Goal: Task Accomplishment & Management: Manage account settings

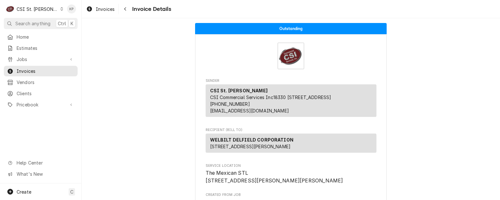
scroll to position [1208, 0]
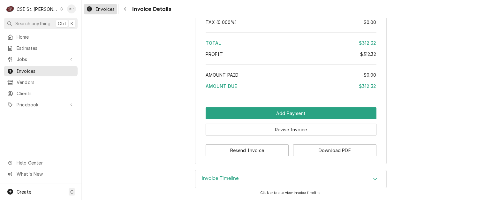
click at [110, 8] on span "Invoices" at bounding box center [105, 9] width 19 height 7
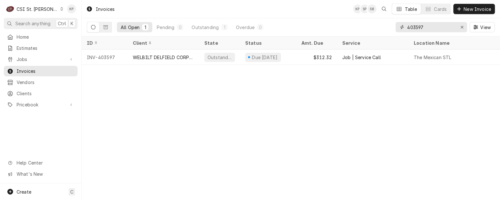
drag, startPoint x: 463, startPoint y: 26, endPoint x: 454, endPoint y: 27, distance: 9.0
click at [463, 26] on icon "Erase input" at bounding box center [463, 27] width 4 height 4
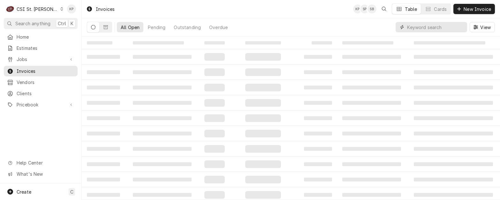
click at [429, 27] on input "Dynamic Content Wrapper" at bounding box center [435, 27] width 57 height 10
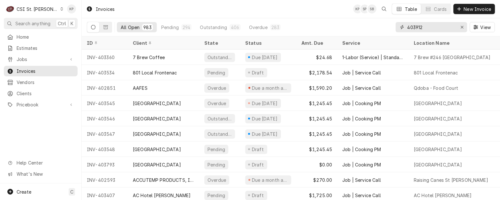
type input "403912"
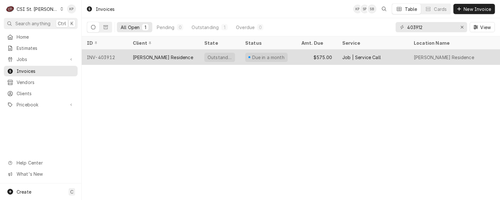
click at [99, 56] on div "INV-403912" at bounding box center [105, 57] width 46 height 15
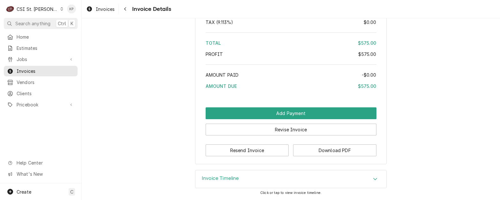
scroll to position [1094, 0]
click at [305, 150] on button "Download PDF" at bounding box center [334, 150] width 83 height 12
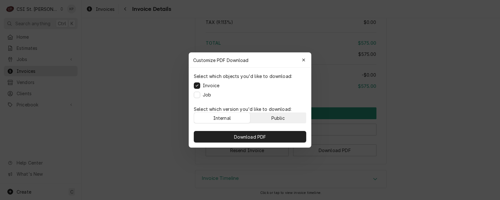
click at [286, 118] on button "Public" at bounding box center [278, 118] width 56 height 10
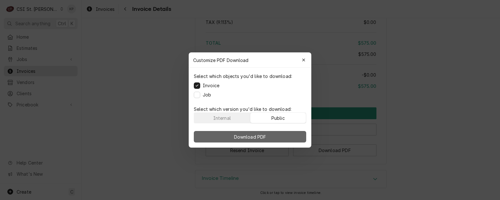
click at [282, 138] on button "Download PDF" at bounding box center [250, 137] width 112 height 12
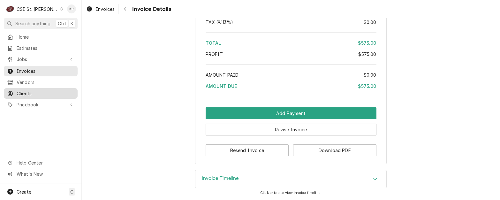
click at [30, 90] on span "Clients" at bounding box center [46, 93] width 58 height 7
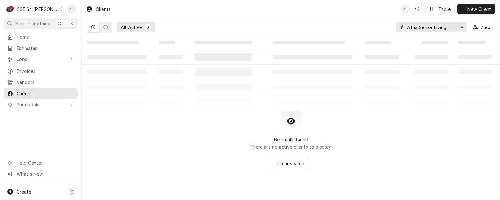
click at [462, 27] on icon "Erase input" at bounding box center [463, 27] width 4 height 4
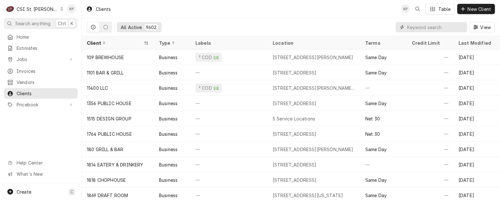
paste input "I hope this email finds you well. We are following up on the attached invoice. …"
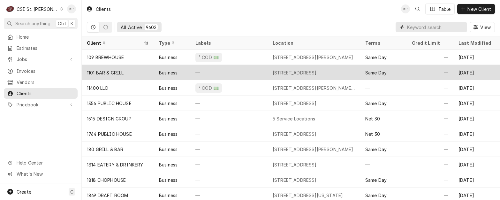
type input "I hope this email finds you well. We are following up on the attached invoice. …"
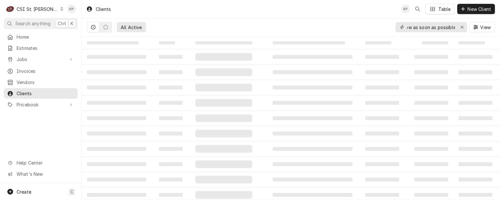
drag, startPoint x: 454, startPoint y: 27, endPoint x: 289, endPoint y: 34, distance: 165.3
click at [289, 34] on div "All Active I hope this email finds you well. We are following up on the attache…" at bounding box center [291, 27] width 408 height 18
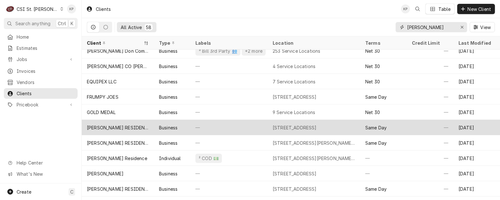
scroll to position [99, 0]
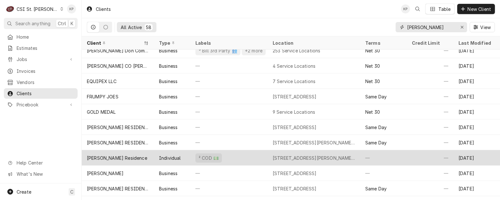
type input "joe"
click at [139, 158] on div "[PERSON_NAME] Residence" at bounding box center [117, 158] width 60 height 7
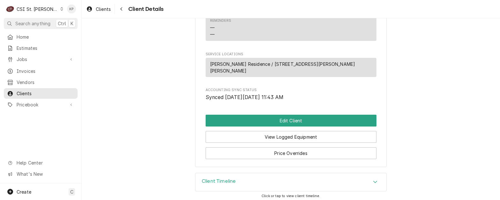
scroll to position [305, 0]
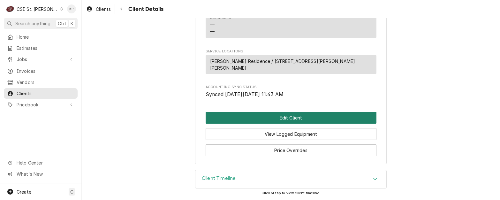
click at [284, 121] on button "Edit Client" at bounding box center [291, 118] width 171 height 12
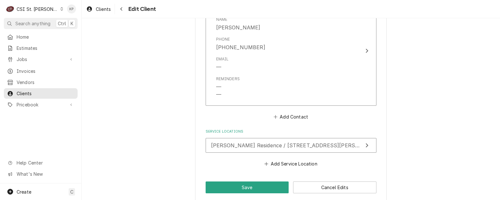
scroll to position [539, 0]
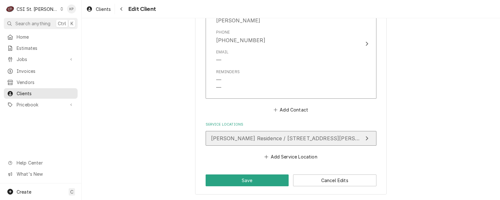
click at [277, 134] on button "[PERSON_NAME] Residence / [STREET_ADDRESS][PERSON_NAME][PERSON_NAME]" at bounding box center [291, 138] width 171 height 15
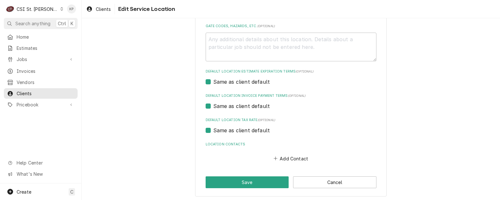
scroll to position [217, 0]
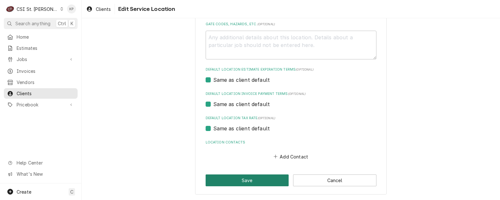
click at [250, 180] on button "Save" at bounding box center [247, 180] width 83 height 12
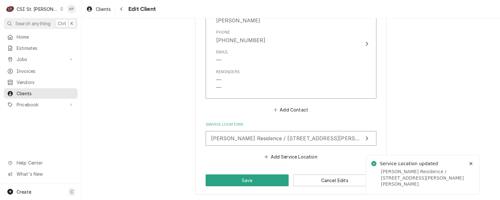
scroll to position [531, 0]
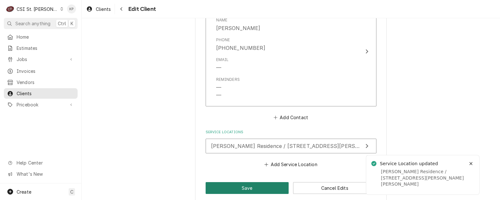
click at [255, 188] on button "Save" at bounding box center [247, 188] width 83 height 12
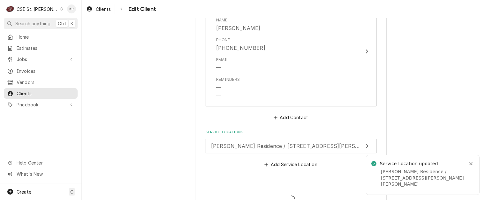
type textarea "x"
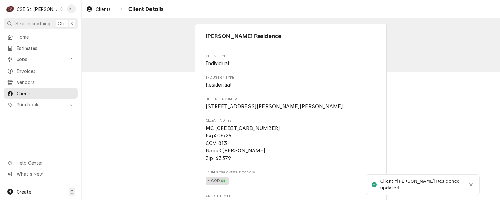
click at [30, 68] on span "Invoices" at bounding box center [46, 71] width 58 height 7
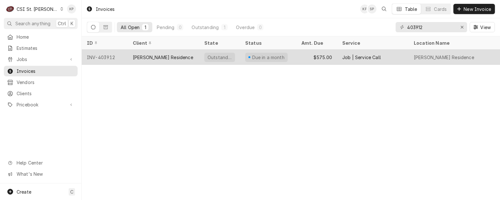
click at [113, 55] on div "INV-403912" at bounding box center [105, 57] width 46 height 15
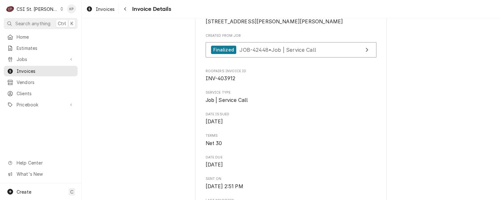
scroll to position [160, 0]
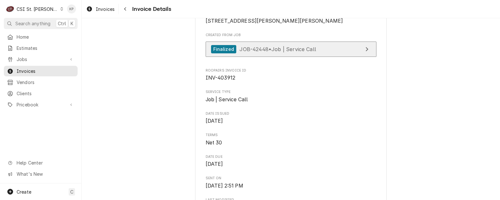
click at [214, 54] on div "Finalized" at bounding box center [223, 49] width 25 height 9
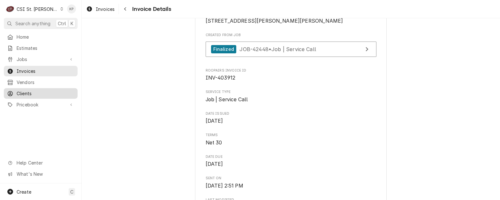
click at [34, 92] on span "Clients" at bounding box center [46, 93] width 58 height 7
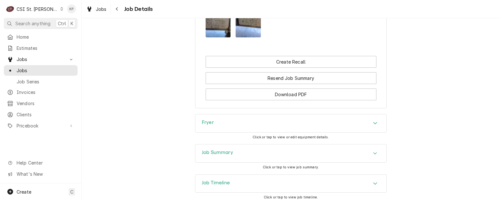
scroll to position [698, 0]
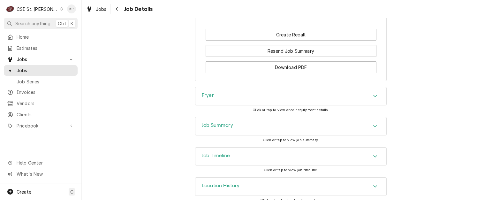
click at [373, 124] on icon "Accordion Header" at bounding box center [375, 126] width 4 height 5
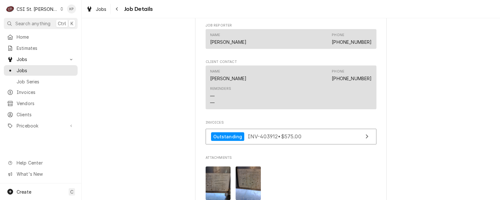
scroll to position [511, 0]
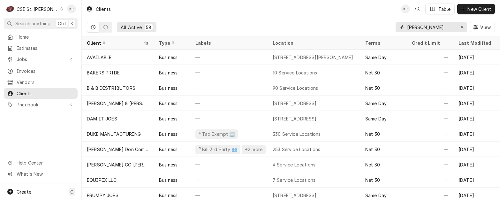
click at [429, 27] on input "joe" at bounding box center [431, 27] width 48 height 10
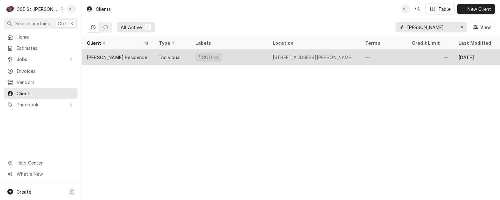
type input "joe BRA"
click at [120, 58] on div "[PERSON_NAME] Residence" at bounding box center [117, 57] width 60 height 7
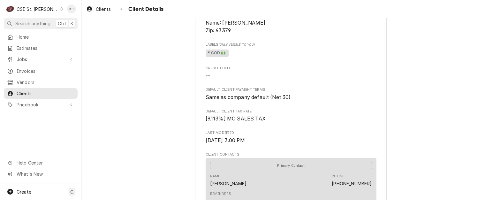
scroll to position [256, 0]
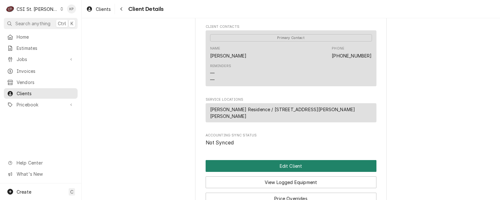
click at [249, 168] on button "Edit Client" at bounding box center [291, 166] width 171 height 12
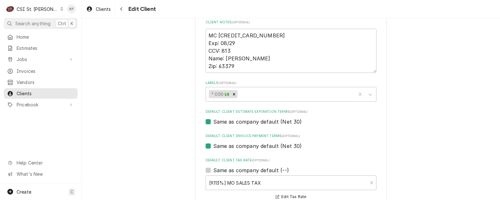
scroll to position [319, 0]
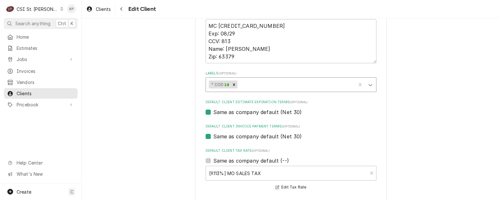
click at [367, 84] on icon "Labels" at bounding box center [370, 85] width 6 height 6
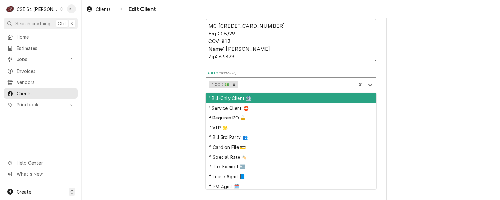
scroll to position [12, 0]
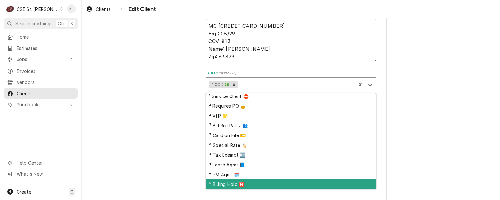
click at [229, 181] on div "⁵ Billing Hold 🅱️" at bounding box center [291, 184] width 170 height 10
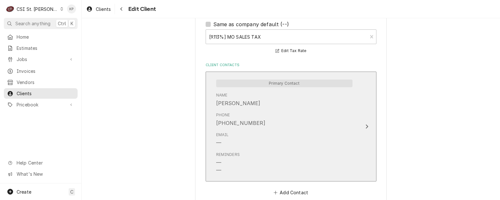
scroll to position [539, 0]
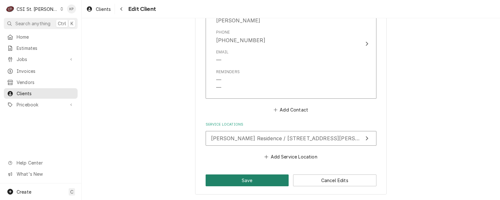
click at [246, 179] on button "Save" at bounding box center [247, 180] width 83 height 12
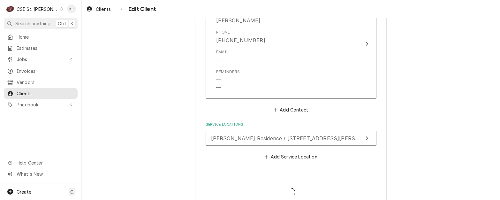
type textarea "x"
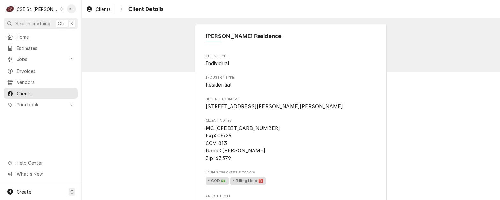
drag, startPoint x: 29, startPoint y: 70, endPoint x: 91, endPoint y: 71, distance: 62.3
click at [29, 70] on span "Invoices" at bounding box center [46, 71] width 58 height 7
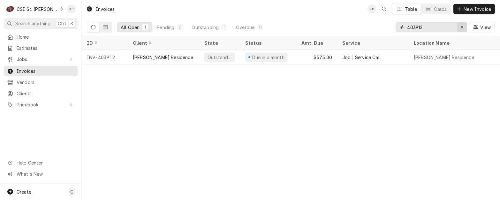
click at [464, 26] on div "Erase input" at bounding box center [462, 27] width 6 height 6
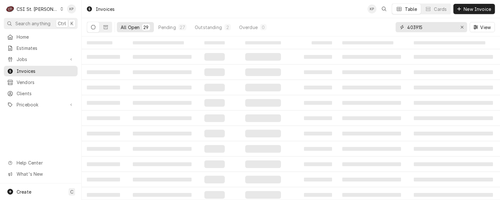
type input "403915"
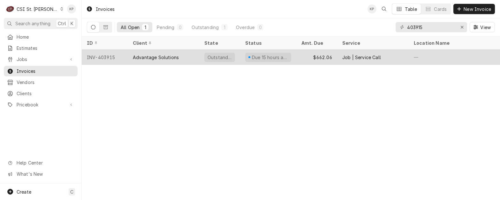
click at [104, 56] on div "INV-403915" at bounding box center [105, 57] width 46 height 15
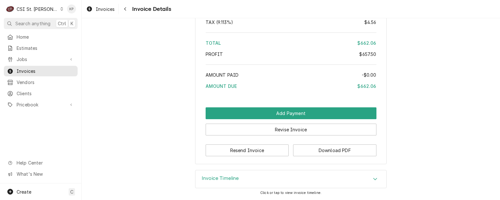
scroll to position [1190, 0]
click at [308, 150] on button "Download PDF" at bounding box center [334, 150] width 83 height 12
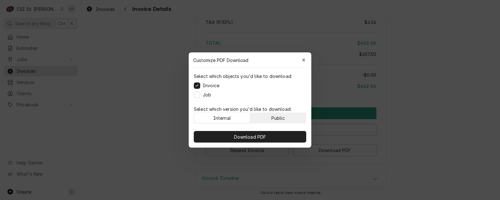
click at [274, 118] on div "Public" at bounding box center [278, 118] width 13 height 7
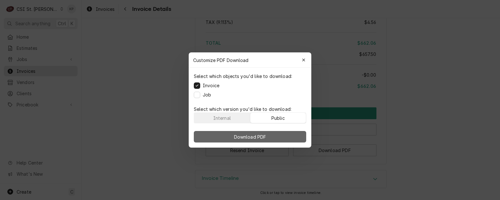
click at [289, 138] on button "Download PDF" at bounding box center [250, 137] width 112 height 12
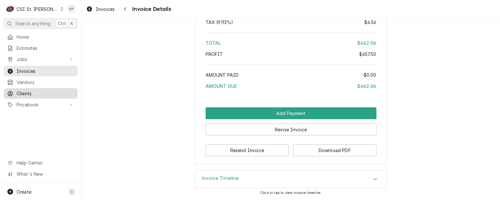
click at [20, 90] on span "Clients" at bounding box center [46, 93] width 58 height 7
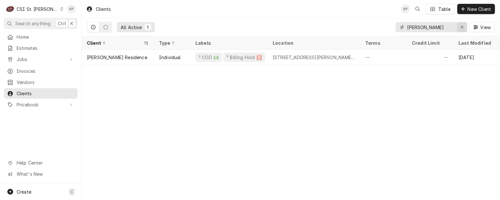
click at [462, 25] on icon "Erase input" at bounding box center [463, 27] width 4 height 4
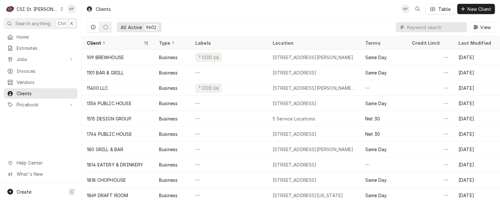
paste input "Advantage Solutions"
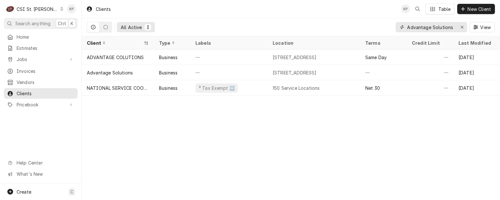
type input "Advantage Solutions"
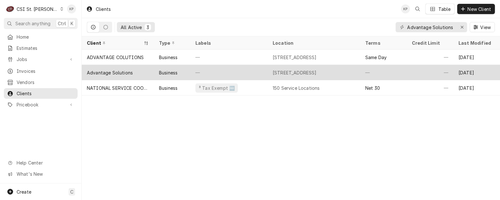
click at [118, 72] on div "Advantage Solutions" at bounding box center [110, 72] width 46 height 7
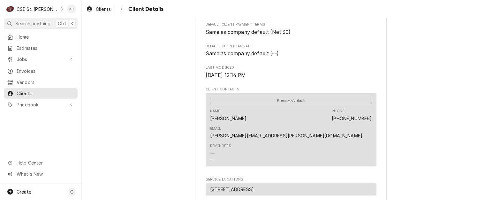
scroll to position [192, 0]
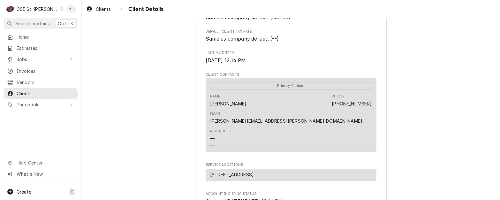
click at [399, 115] on div "Advantage Solutions Client Type Business Industry Type Commercial Billing Addre…" at bounding box center [291, 52] width 419 height 450
drag, startPoint x: 377, startPoint y: 119, endPoint x: 302, endPoint y: 121, distance: 75.5
click at [302, 121] on div "Advantage Solutions Client Type Business Industry Type Commercial Billing Addre…" at bounding box center [291, 51] width 192 height 439
drag, startPoint x: 302, startPoint y: 121, endPoint x: 310, endPoint y: 119, distance: 8.8
copy link "[PERSON_NAME][EMAIL_ADDRESS][PERSON_NAME][DOMAIN_NAME]"
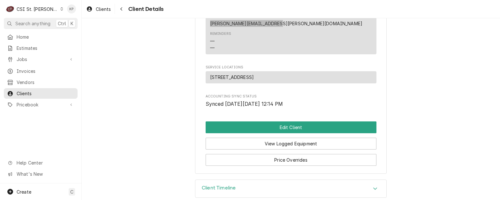
scroll to position [296, 0]
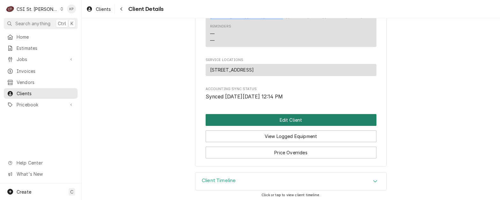
click at [278, 119] on button "Edit Client" at bounding box center [291, 120] width 171 height 12
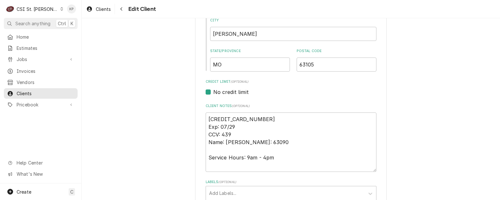
scroll to position [256, 0]
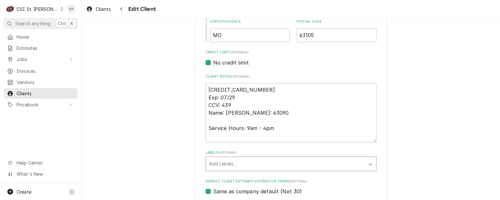
click at [369, 164] on icon "Labels" at bounding box center [370, 164] width 6 height 6
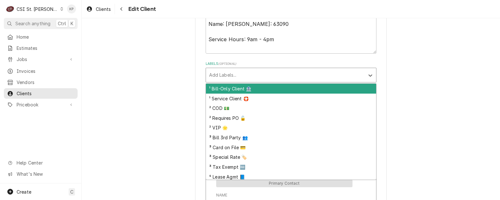
scroll to position [351, 0]
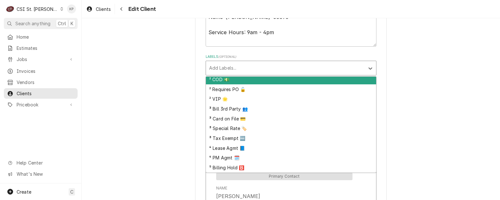
click at [223, 82] on div "² COD 💵" at bounding box center [291, 79] width 170 height 10
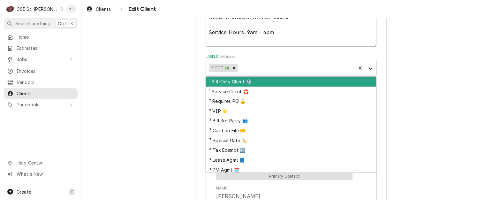
click at [367, 68] on icon "Labels" at bounding box center [370, 68] width 6 height 6
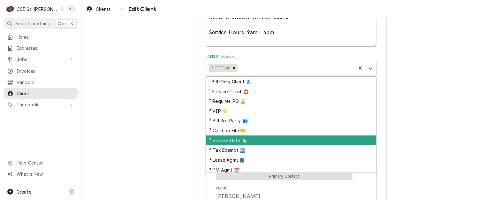
scroll to position [12, 0]
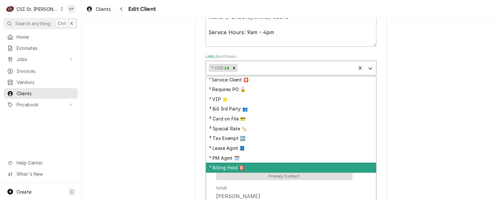
click at [240, 165] on div "⁵ Billing Hold 🅱️" at bounding box center [291, 168] width 170 height 10
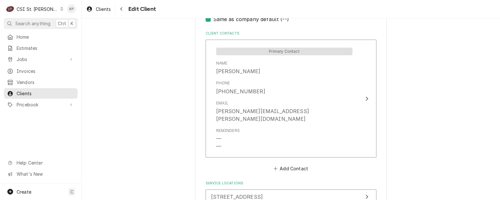
scroll to position [527, 0]
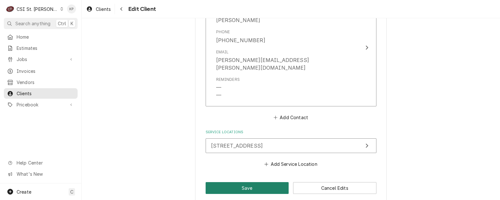
click at [249, 182] on button "Save" at bounding box center [247, 188] width 83 height 12
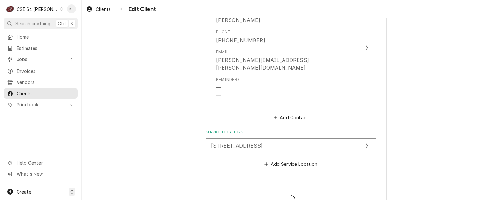
type textarea "x"
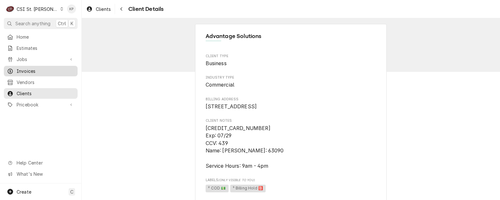
click at [35, 71] on span "Invoices" at bounding box center [46, 71] width 58 height 7
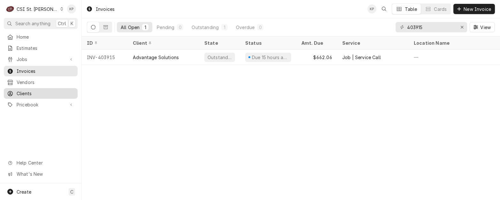
drag, startPoint x: 24, startPoint y: 90, endPoint x: 54, endPoint y: 93, distance: 29.5
click at [24, 90] on span "Clients" at bounding box center [46, 93] width 58 height 7
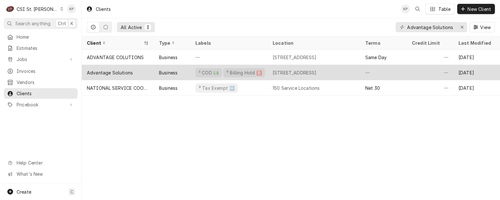
click at [119, 72] on div "Advantage Solutions" at bounding box center [110, 72] width 46 height 7
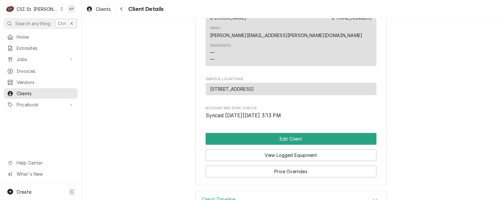
scroll to position [319, 0]
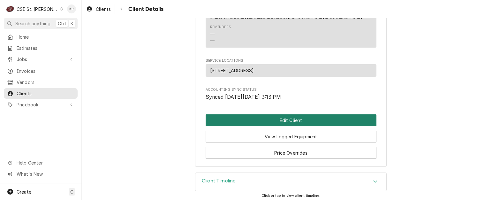
click at [304, 118] on button "Edit Client" at bounding box center [291, 120] width 171 height 12
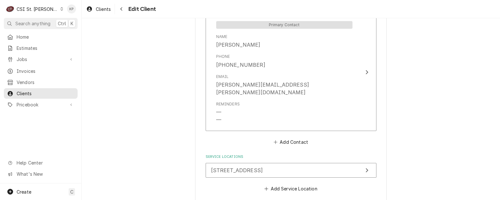
scroll to position [527, 0]
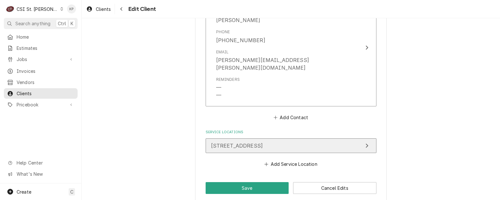
click at [263, 142] on span "[STREET_ADDRESS]" at bounding box center [237, 145] width 52 height 6
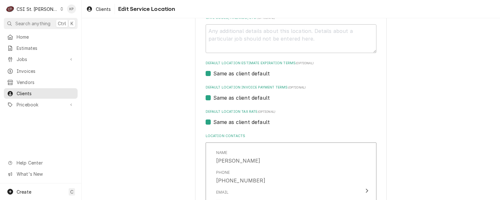
scroll to position [317, 0]
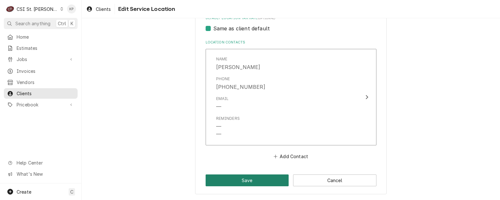
click at [244, 181] on button "Save" at bounding box center [247, 180] width 83 height 12
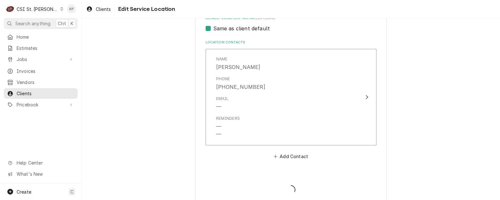
type textarea "x"
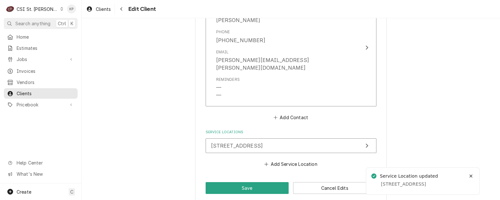
scroll to position [520, 0]
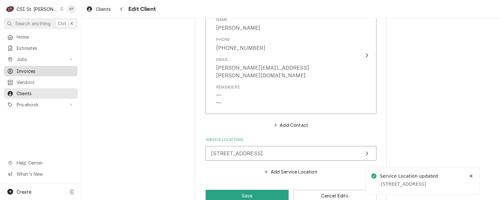
click at [35, 71] on span "Invoices" at bounding box center [46, 71] width 58 height 7
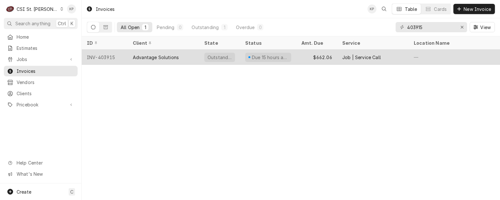
click at [165, 54] on div "Advantage Solutions" at bounding box center [156, 57] width 46 height 7
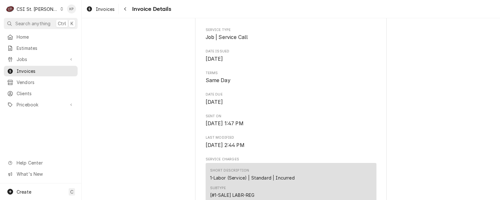
scroll to position [192, 0]
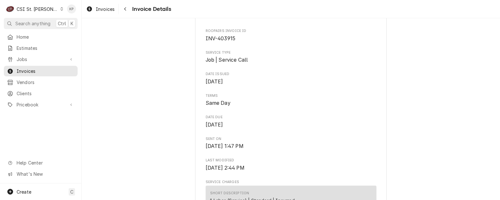
click at [218, 14] on div "Finalized" at bounding box center [223, 9] width 25 height 9
click at [21, 90] on span "Clients" at bounding box center [46, 93] width 58 height 7
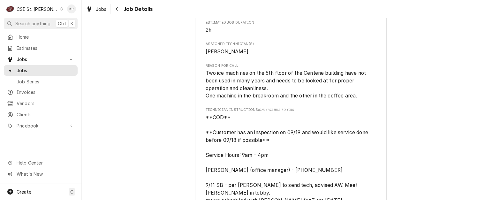
scroll to position [351, 0]
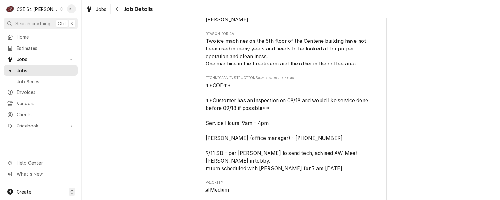
click at [334, 152] on span "**COD** **Customer has an inspection on 09/19 and would like service done befor…" at bounding box center [291, 127] width 171 height 91
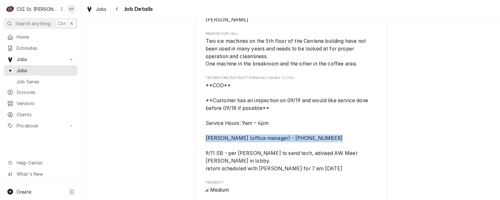
drag, startPoint x: 334, startPoint y: 152, endPoint x: 202, endPoint y: 153, distance: 131.3
click at [202, 153] on div "Advantage Solutions 7676 Forsyth Blvd, Clayton, MO 63105 Open in Maps Roopairs …" at bounding box center [291, 118] width 192 height 858
drag, startPoint x: 202, startPoint y: 153, endPoint x: 236, endPoint y: 152, distance: 33.6
copy span "Kate Buschmeyer (office manager) - 636-448-8857"
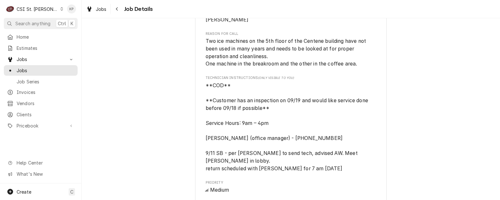
click at [358, 134] on span "**COD** **Customer has an inspection on 09/19 and would like service done befor…" at bounding box center [291, 127] width 171 height 91
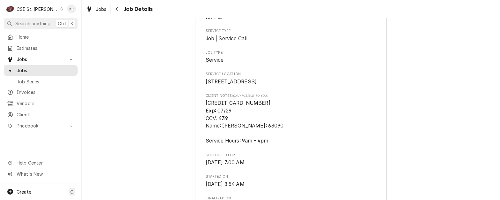
scroll to position [128, 0]
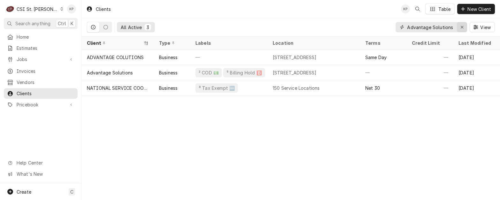
click at [462, 27] on icon "Erase input" at bounding box center [463, 27] width 4 height 4
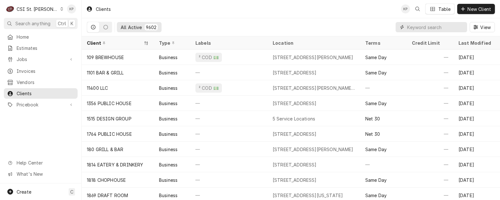
paste input "Kirkwood School District"
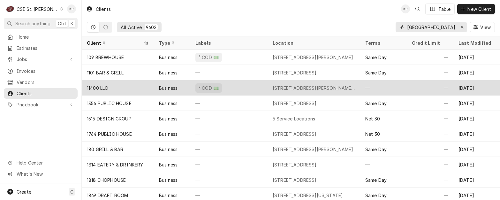
scroll to position [0, 6]
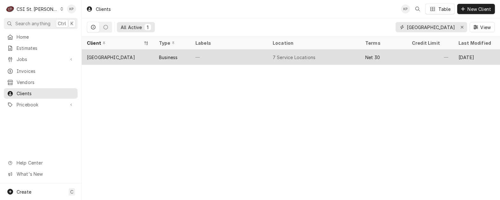
type input "Kirkwood School District"
click at [133, 57] on div "Kirkwood School District" at bounding box center [111, 57] width 48 height 7
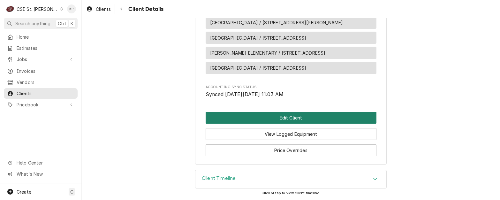
scroll to position [395, 0]
click at [255, 127] on div "View Logged Equipment" at bounding box center [291, 132] width 171 height 16
click at [254, 120] on button "Edit Client" at bounding box center [291, 118] width 171 height 12
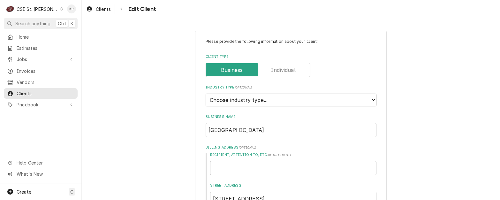
click at [370, 98] on select "Choose industry type... Residential Commercial Industrial Government" at bounding box center [291, 100] width 171 height 13
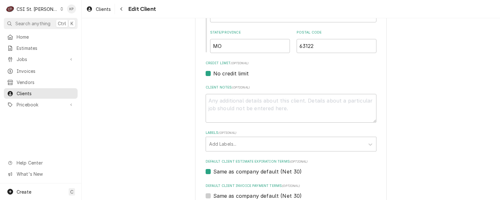
scroll to position [256, 0]
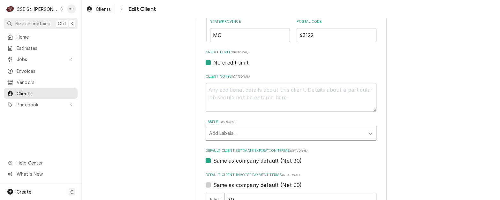
click at [367, 133] on icon "Labels" at bounding box center [370, 133] width 6 height 6
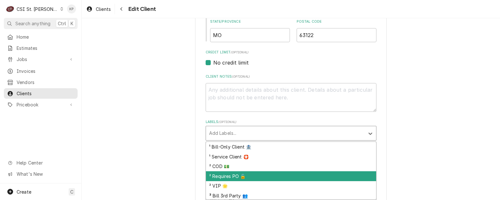
scroll to position [32, 0]
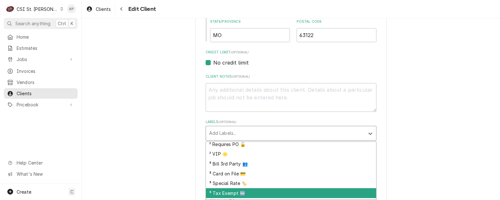
click at [231, 191] on div "³ Tax Exempt 🆓" at bounding box center [291, 193] width 170 height 10
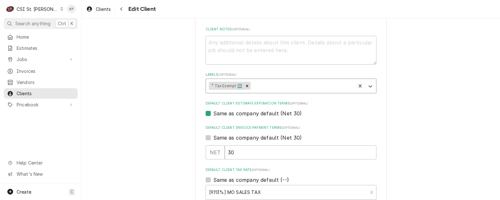
scroll to position [319, 0]
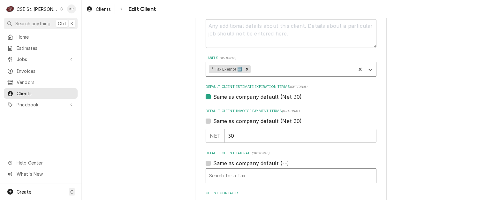
click at [256, 174] on div "Default Client Tax Rate" at bounding box center [291, 176] width 164 height 12
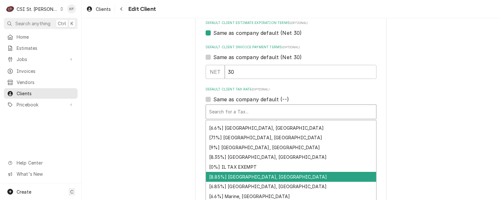
scroll to position [196, 0]
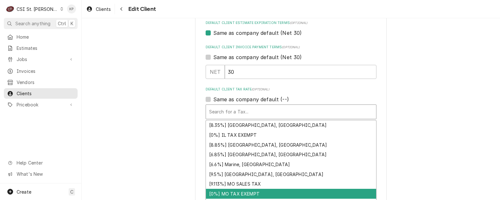
click at [254, 190] on div "[0%] MO TAX EXEMPT" at bounding box center [291, 194] width 170 height 10
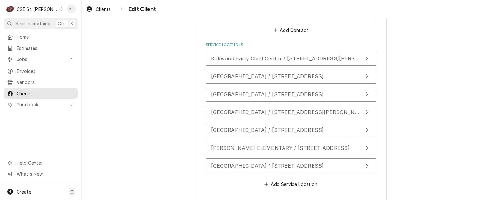
scroll to position [735, 0]
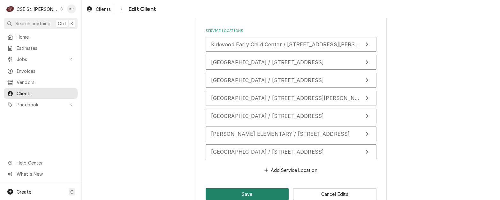
click at [257, 189] on button "Save" at bounding box center [247, 194] width 83 height 12
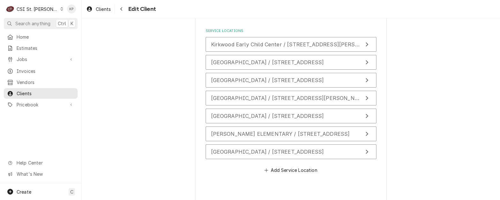
type textarea "x"
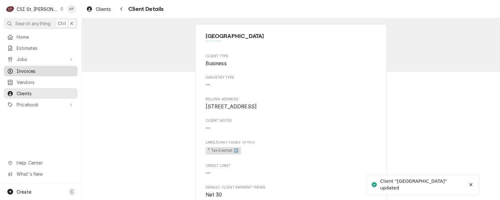
click at [25, 69] on span "Invoices" at bounding box center [46, 71] width 58 height 7
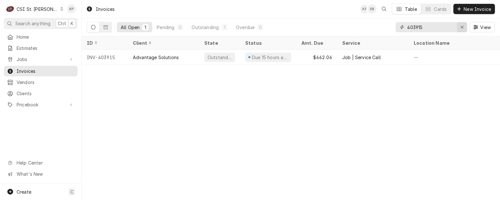
click at [463, 26] on icon "Erase input" at bounding box center [463, 27] width 4 height 4
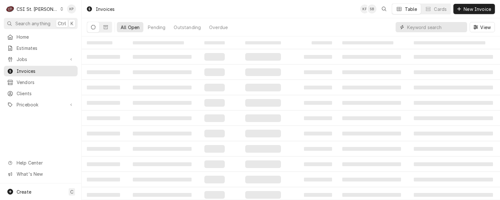
click at [425, 27] on input "Dynamic Content Wrapper" at bounding box center [435, 27] width 57 height 10
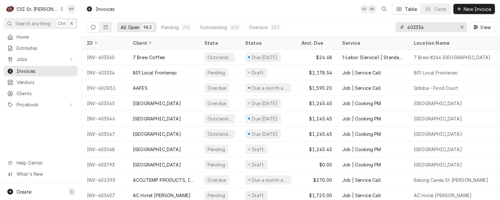
type input "403334"
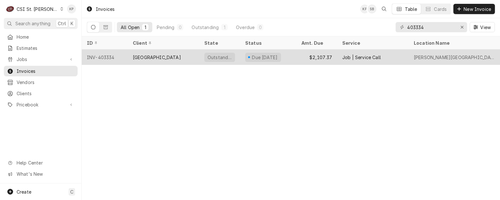
click at [110, 56] on div "INV-403334" at bounding box center [105, 57] width 46 height 15
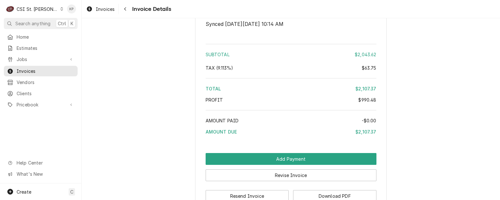
scroll to position [1438, 0]
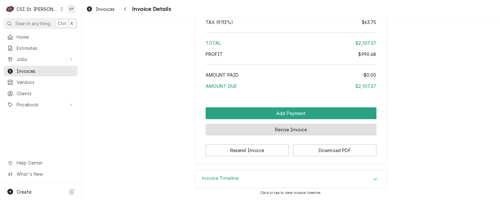
click at [291, 135] on button "Revise Invoice" at bounding box center [291, 130] width 171 height 12
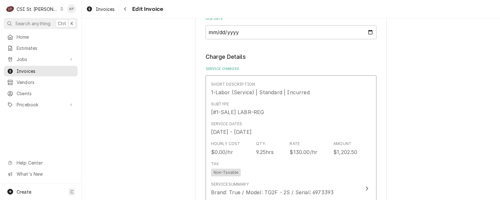
scroll to position [511, 0]
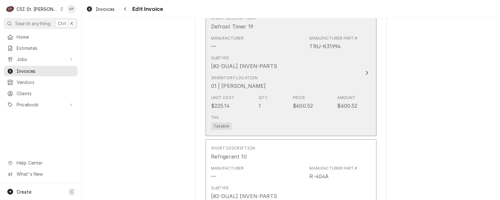
click at [218, 126] on span "Taxable" at bounding box center [221, 126] width 20 height 8
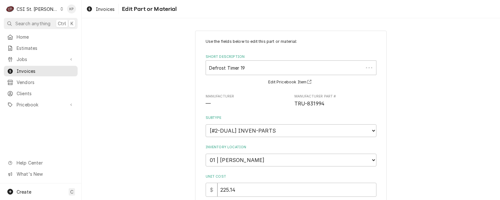
type textarea "x"
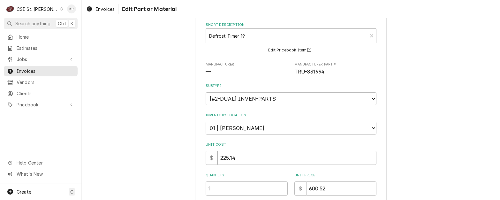
scroll to position [159, 0]
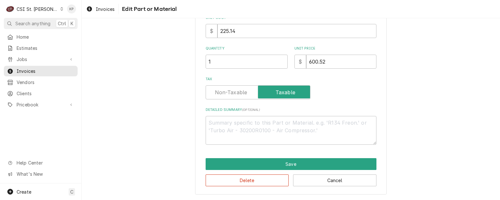
click at [236, 95] on label "Tax" at bounding box center [258, 92] width 105 height 14
click at [236, 95] on input "Tax" at bounding box center [258, 92] width 99 height 14
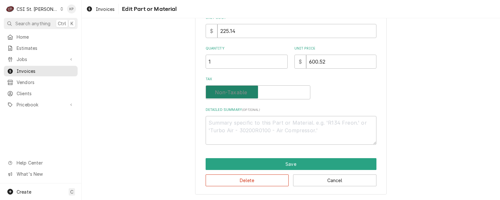
checkbox input "false"
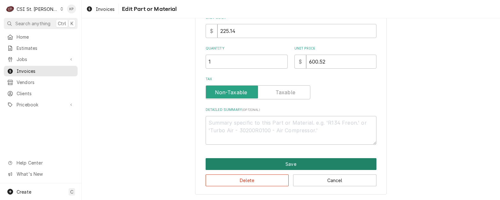
click at [289, 164] on button "Save" at bounding box center [291, 164] width 171 height 12
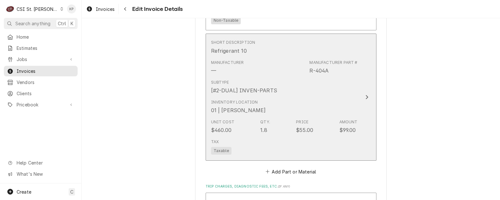
scroll to position [947, 0]
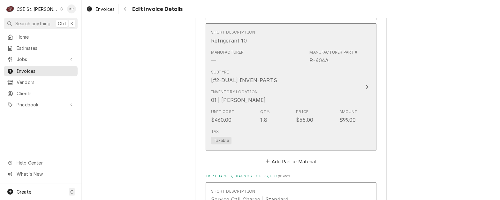
click at [225, 142] on span "Taxable" at bounding box center [221, 141] width 20 height 8
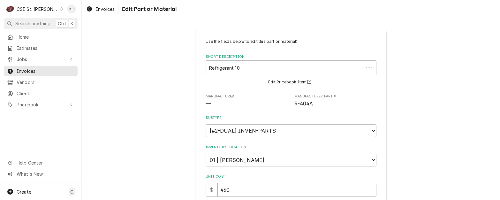
type textarea "x"
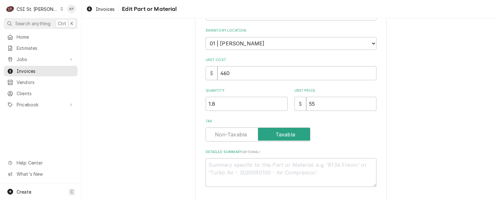
scroll to position [128, 0]
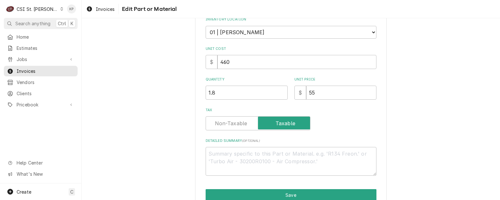
click at [224, 124] on label "Tax" at bounding box center [258, 123] width 105 height 14
click at [224, 124] on input "Tax" at bounding box center [258, 123] width 99 height 14
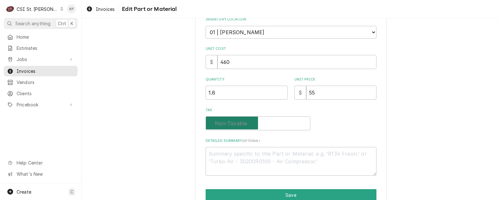
checkbox input "false"
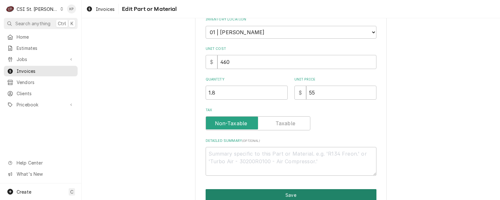
click at [259, 192] on button "Save" at bounding box center [291, 195] width 171 height 12
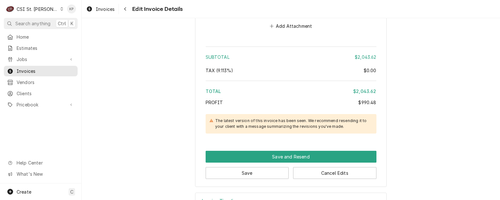
scroll to position [1477, 0]
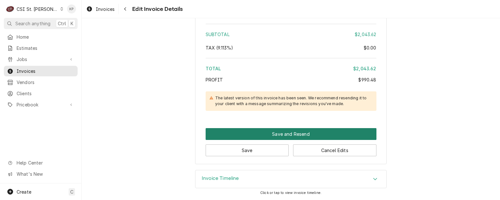
click at [273, 136] on button "Save and Resend" at bounding box center [291, 134] width 171 height 12
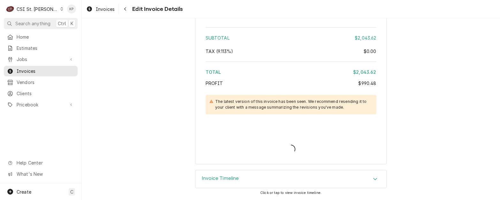
scroll to position [1473, 0]
type textarea "x"
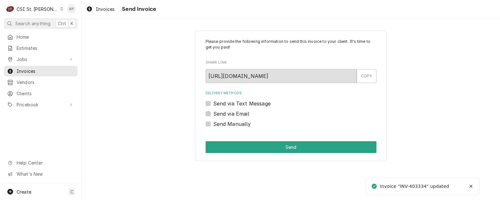
click at [213, 124] on label "Send Manually" at bounding box center [232, 124] width 38 height 8
click at [213, 124] on input "Send Manually" at bounding box center [298, 127] width 171 height 14
checkbox input "true"
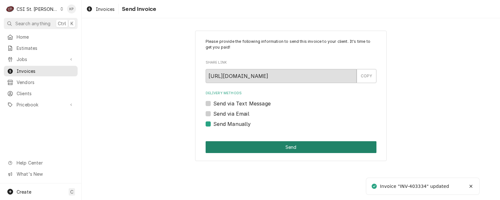
click at [261, 149] on button "Send" at bounding box center [291, 147] width 171 height 12
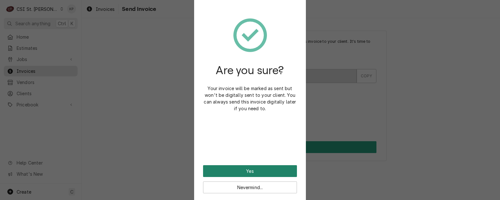
click at [263, 171] on button "Yes" at bounding box center [250, 171] width 94 height 12
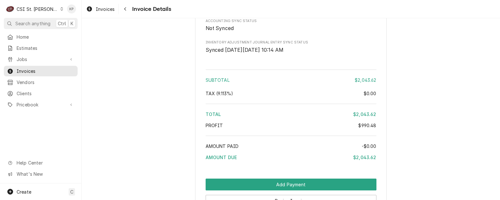
scroll to position [1427, 0]
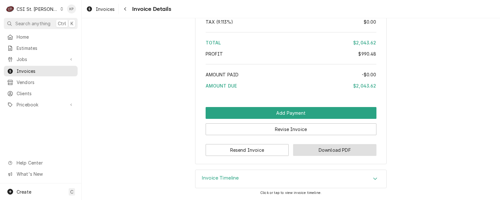
click at [338, 150] on button "Download PDF" at bounding box center [334, 150] width 83 height 12
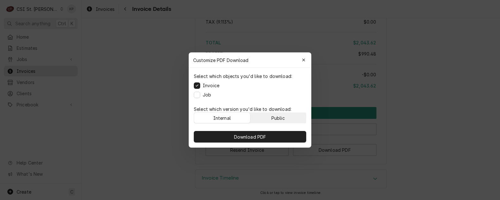
click at [275, 118] on div "Public" at bounding box center [278, 118] width 13 height 7
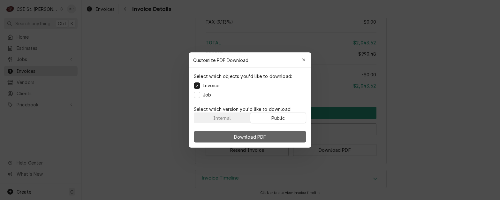
click at [274, 134] on button "Download PDF" at bounding box center [250, 137] width 112 height 12
